Goal: Task Accomplishment & Management: Use online tool/utility

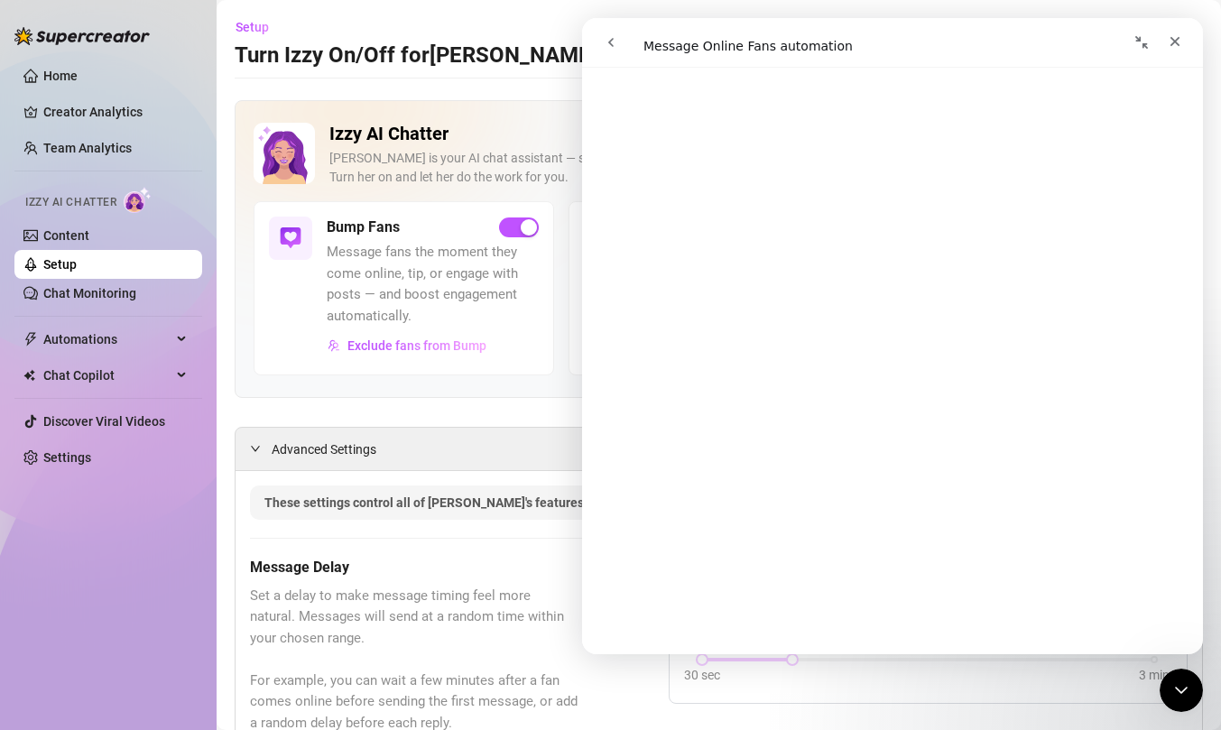
scroll to position [357, 0]
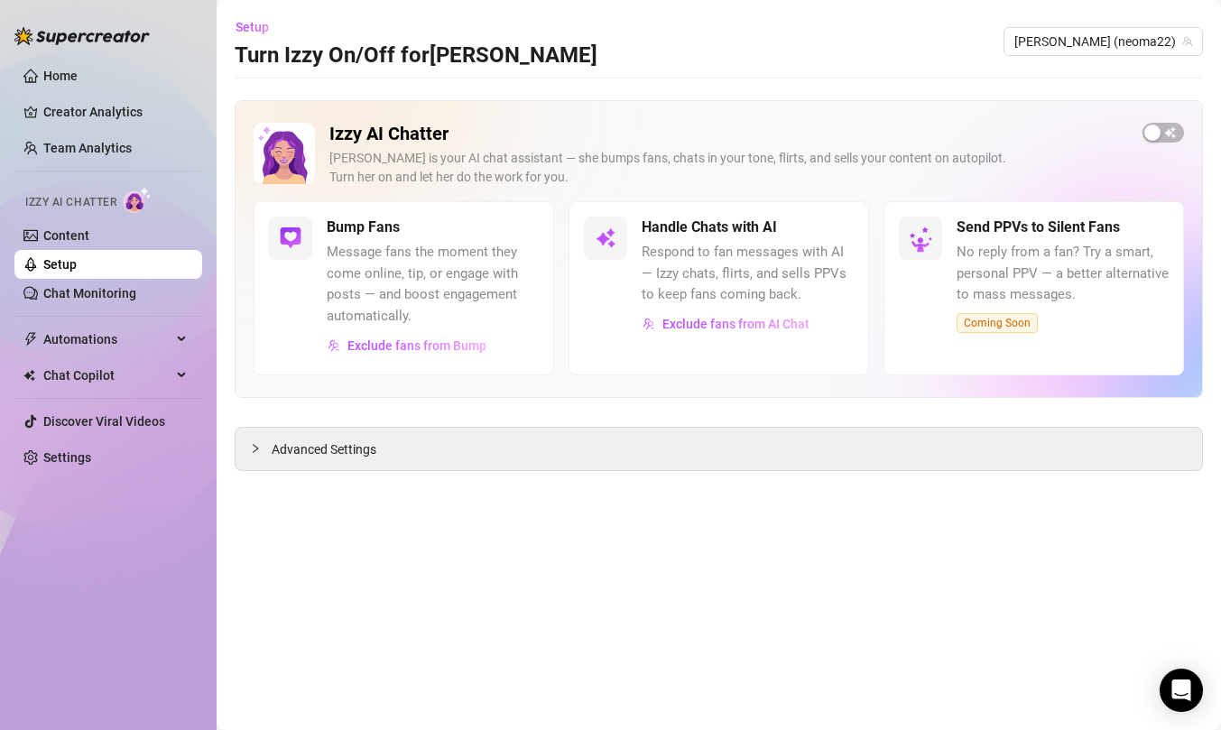
click at [1169, 143] on div "Izzy AI Chatter [PERSON_NAME] is your AI chat assistant — she bumps fans, chats…" at bounding box center [719, 162] width 930 height 79
click at [1159, 125] on div "button" at bounding box center [1152, 133] width 16 height 16
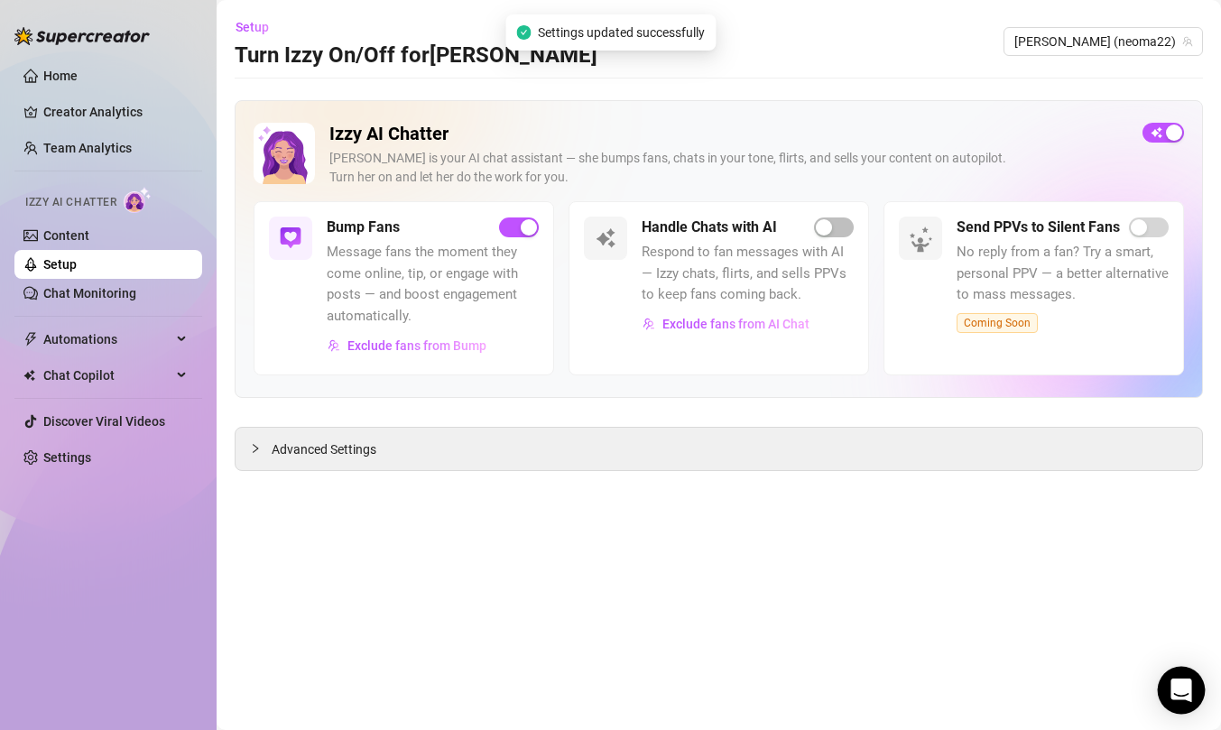
click at [1181, 689] on icon "Open Intercom Messenger" at bounding box center [1180, 690] width 21 height 23
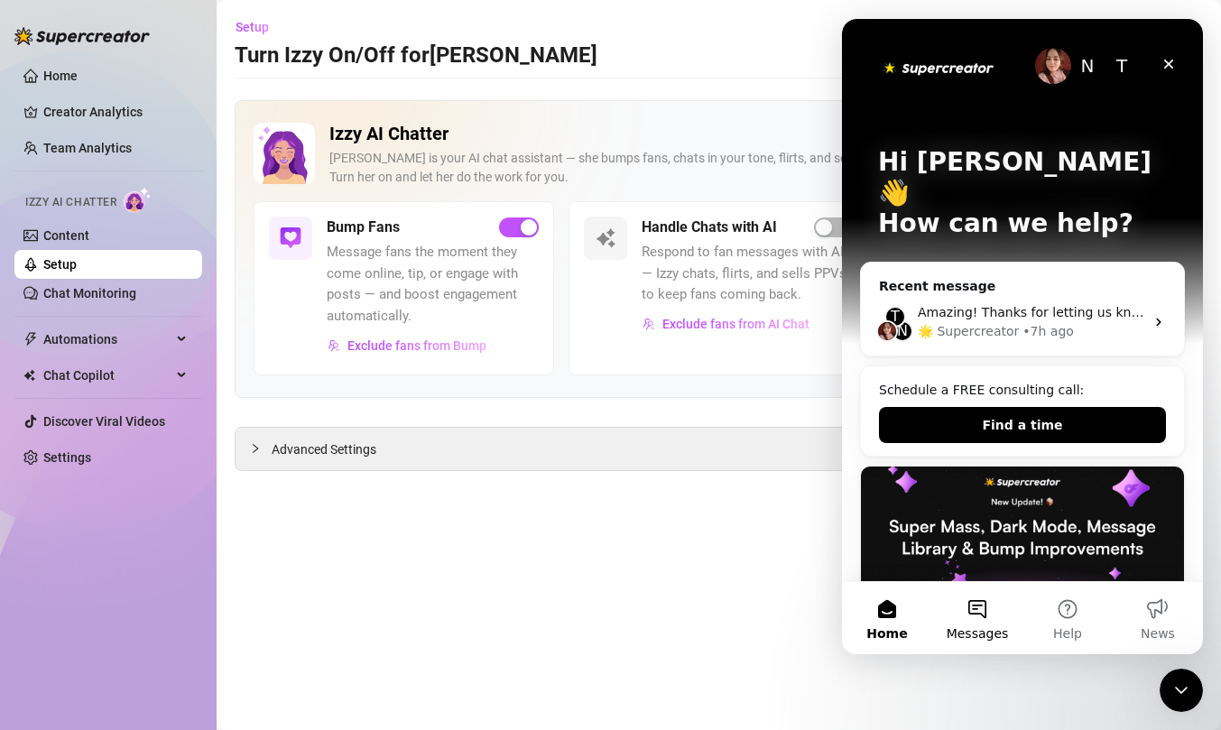
click at [960, 623] on button "Messages" at bounding box center [977, 618] width 90 height 72
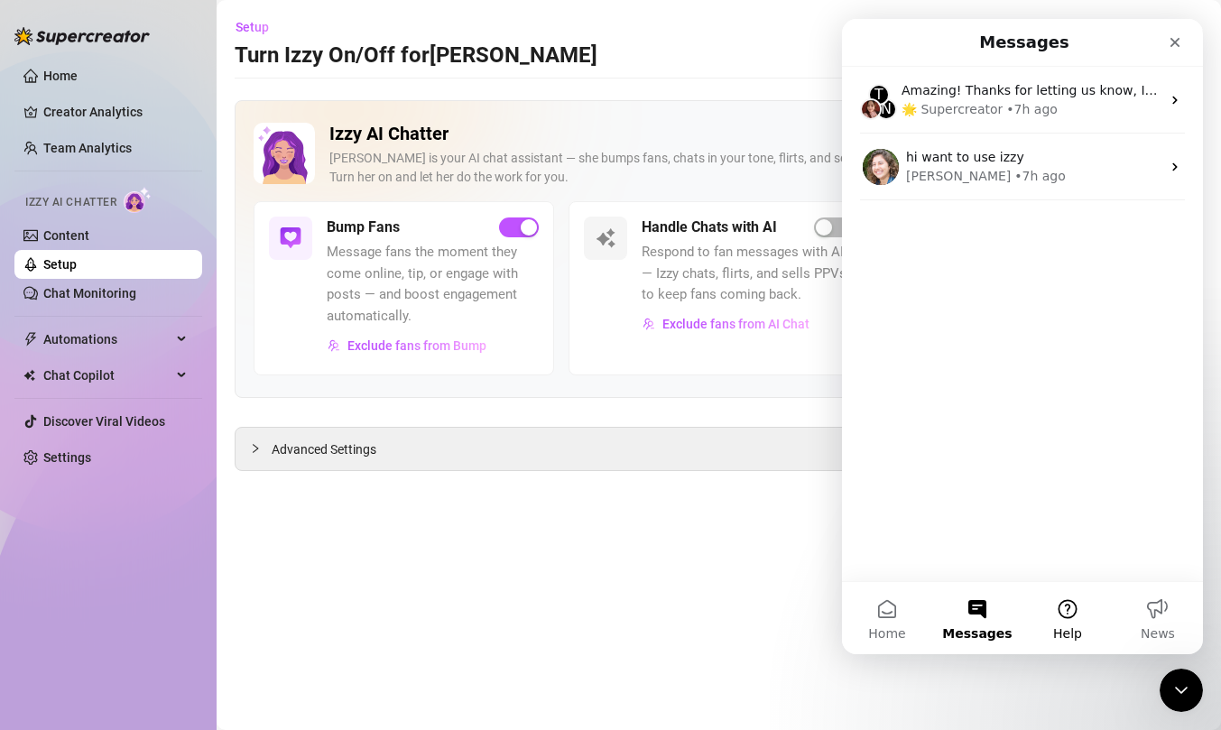
click at [1049, 640] on button "Help" at bounding box center [1067, 618] width 90 height 72
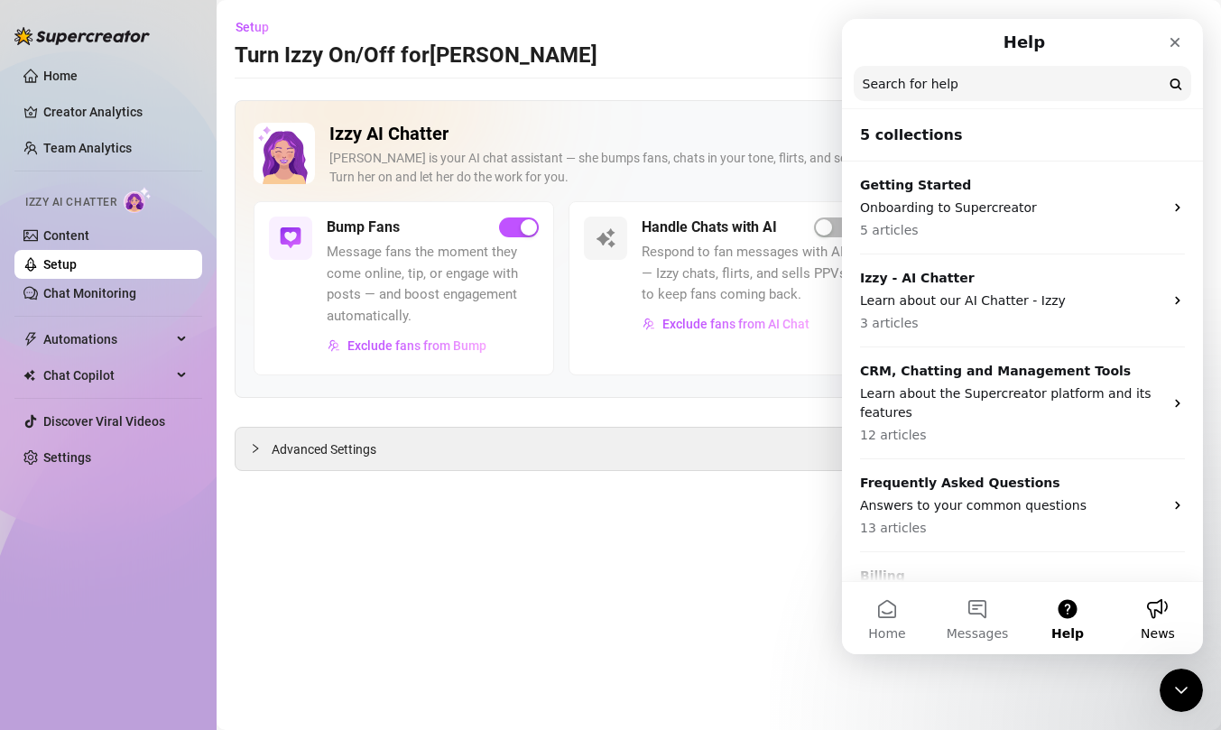
click at [1164, 605] on button "News" at bounding box center [1158, 618] width 90 height 72
